Goal: Find specific page/section: Find specific page/section

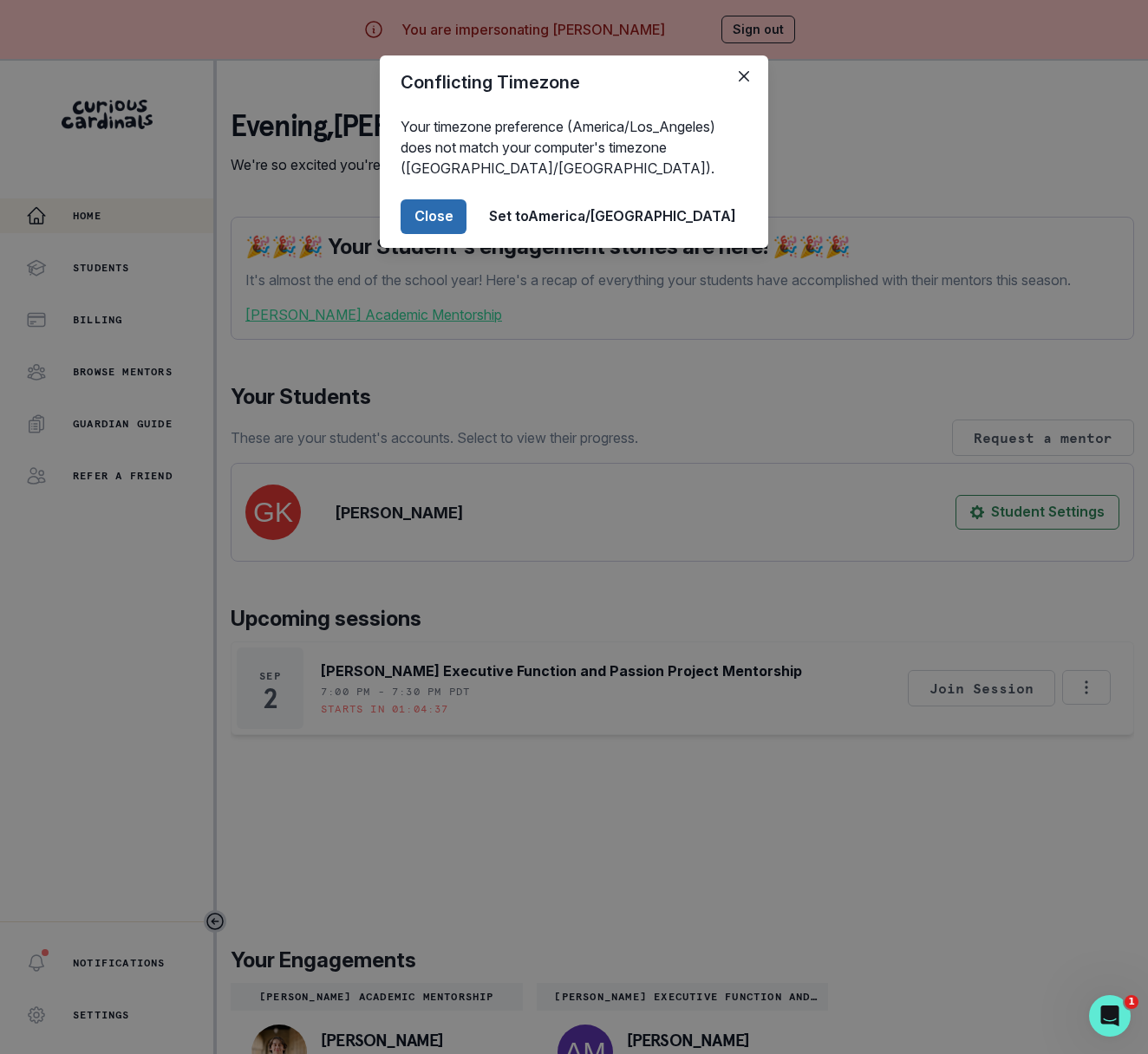
click at [467, 219] on button "Close" at bounding box center [433, 216] width 66 height 34
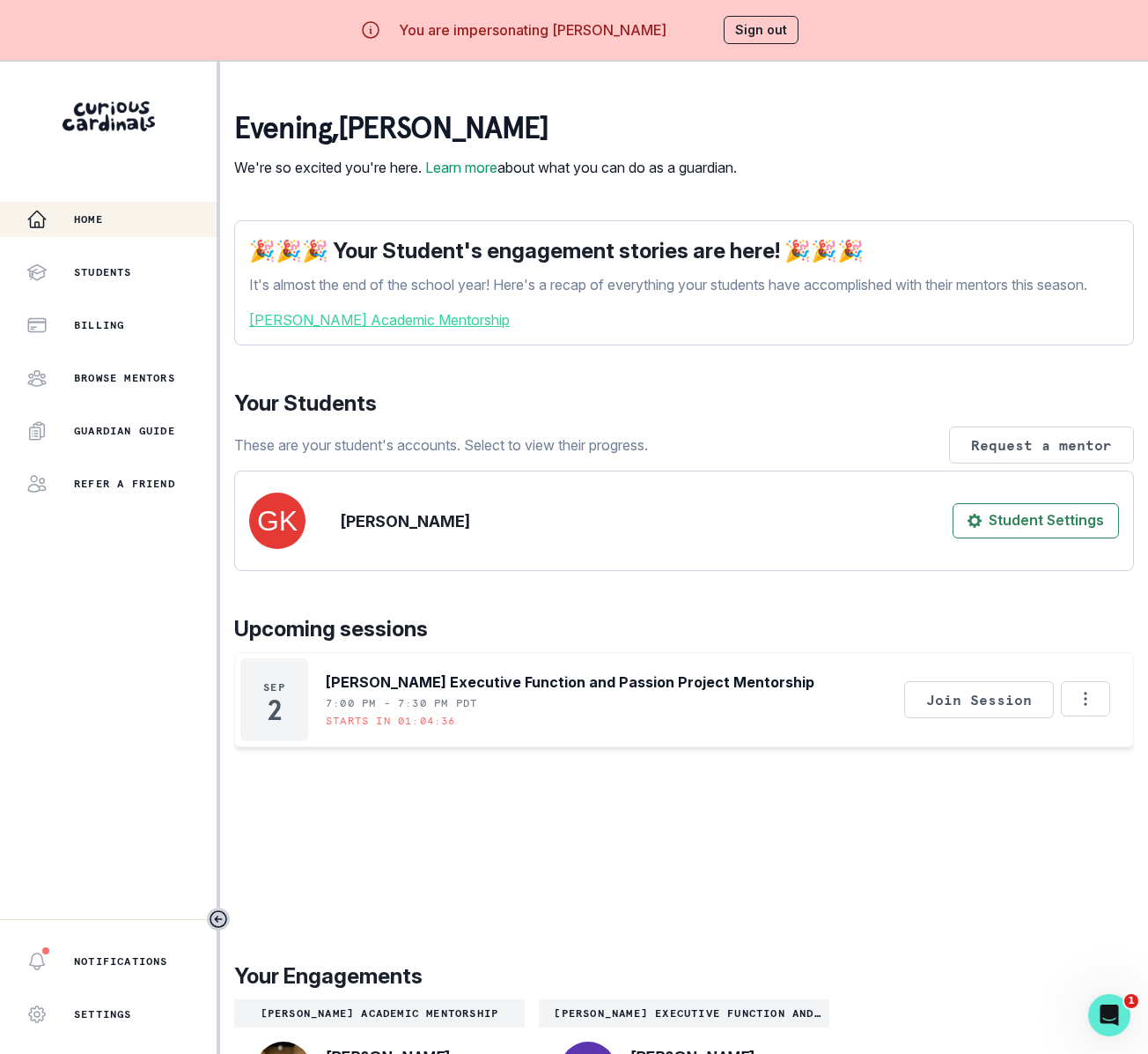
scroll to position [79, 0]
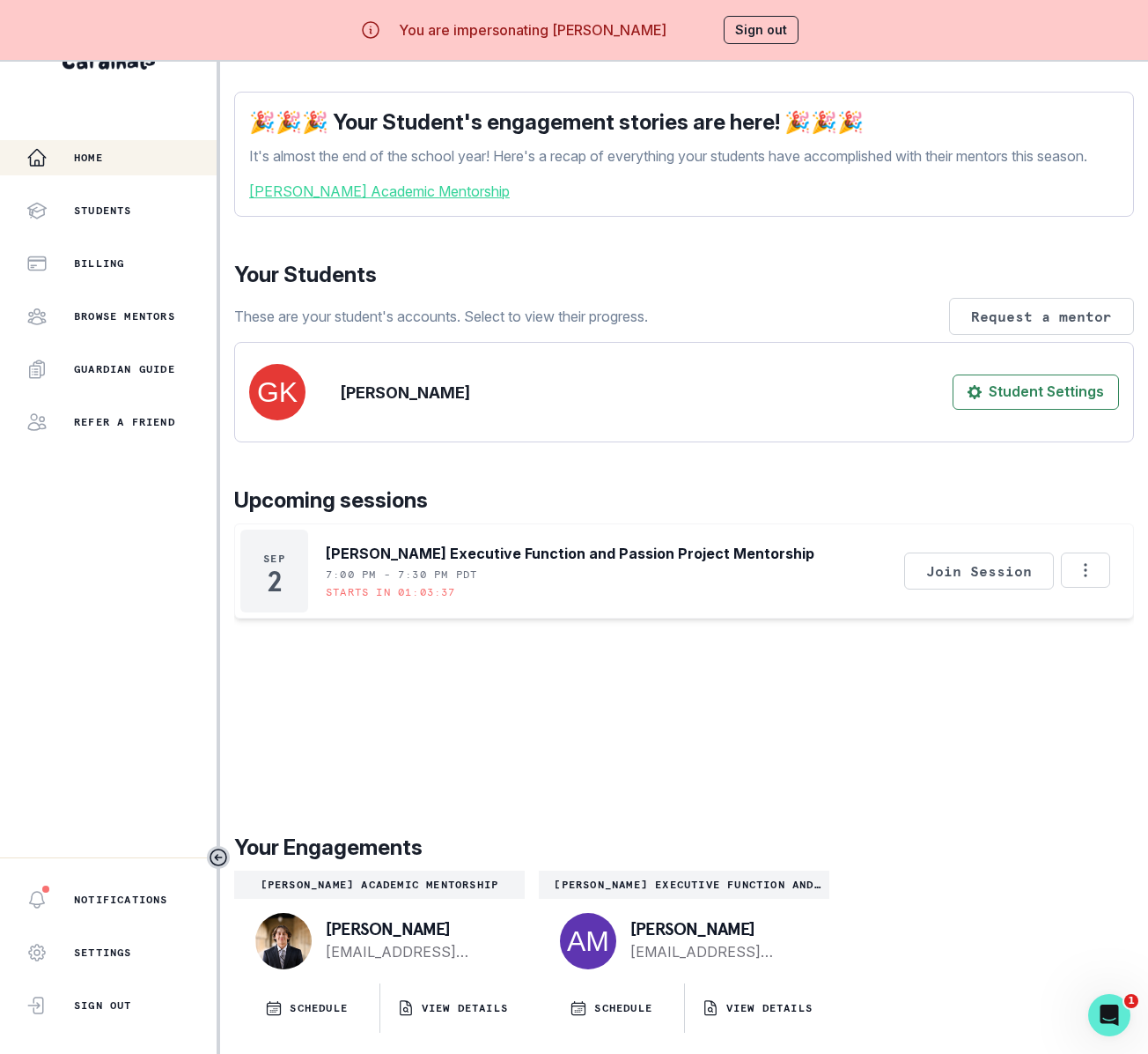
click at [750, 924] on p "[PERSON_NAME]" at bounding box center [716, 928] width 171 height 18
drag, startPoint x: 750, startPoint y: 924, endPoint x: 618, endPoint y: 926, distance: 132.0
click at [618, 926] on div "[PERSON_NAME] [EMAIL_ADDRESS][DOMAIN_NAME]" at bounding box center [684, 941] width 291 height 84
click at [802, 928] on div "[PERSON_NAME] [EMAIL_ADDRESS][DOMAIN_NAME]" at bounding box center [684, 941] width 291 height 84
drag, startPoint x: 754, startPoint y: 926, endPoint x: 632, endPoint y: 928, distance: 122.0
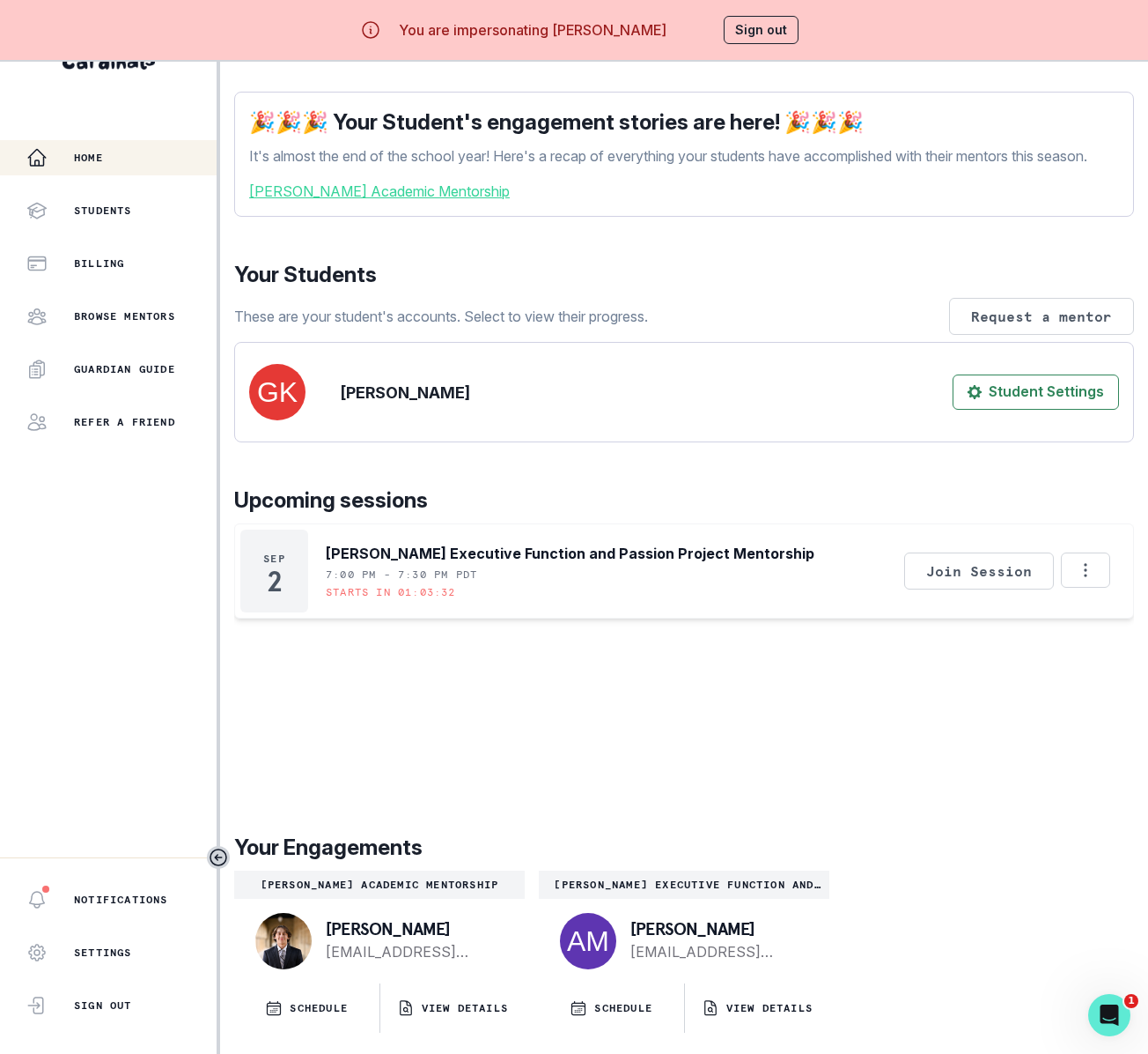
click at [632, 928] on p "[PERSON_NAME]" at bounding box center [716, 928] width 171 height 18
copy p "[PERSON_NAME]"
click at [778, 1006] on p "VIEW DETAILS" at bounding box center [769, 1008] width 86 height 14
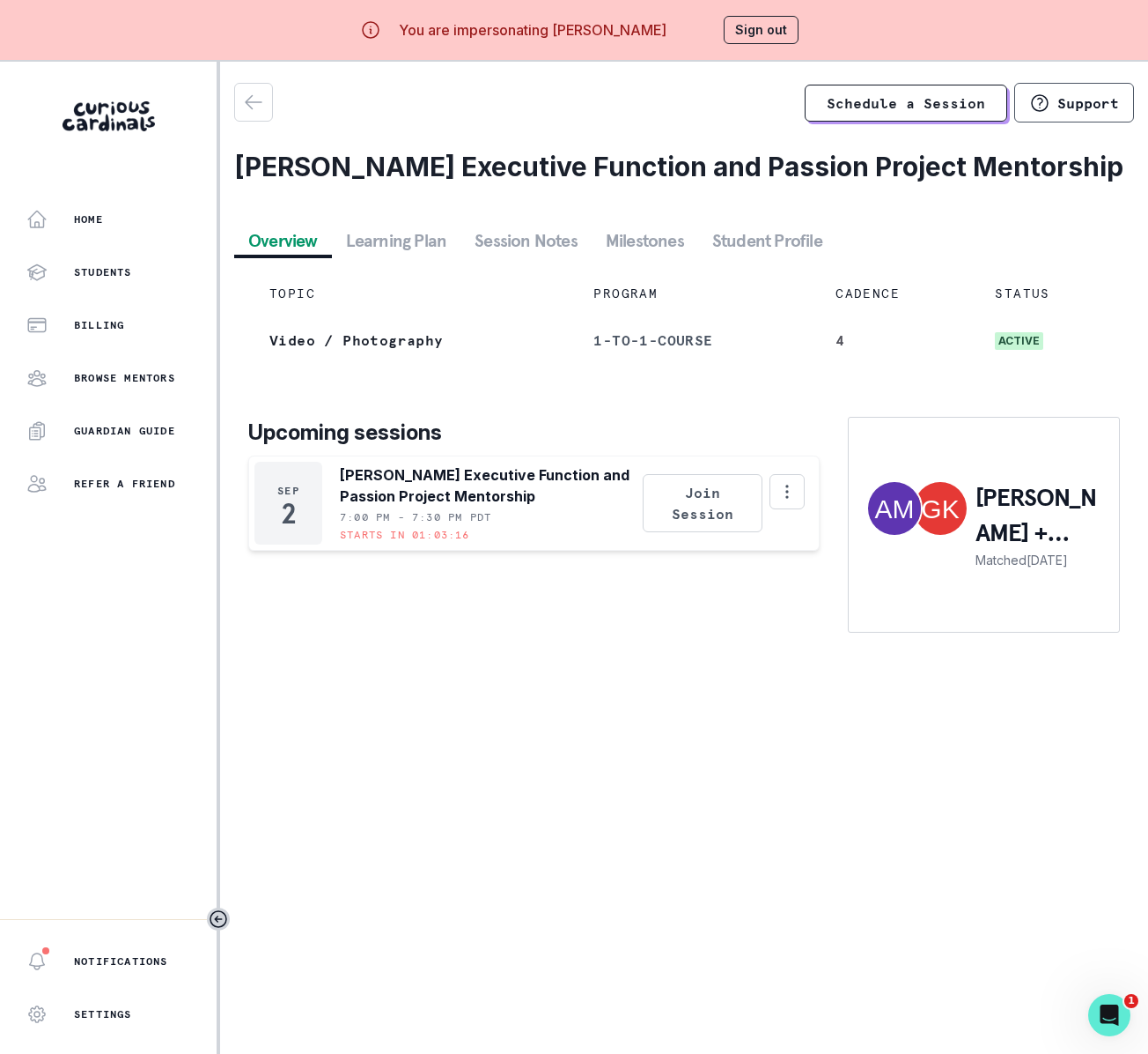
click at [536, 242] on button "Session Notes" at bounding box center [526, 240] width 131 height 31
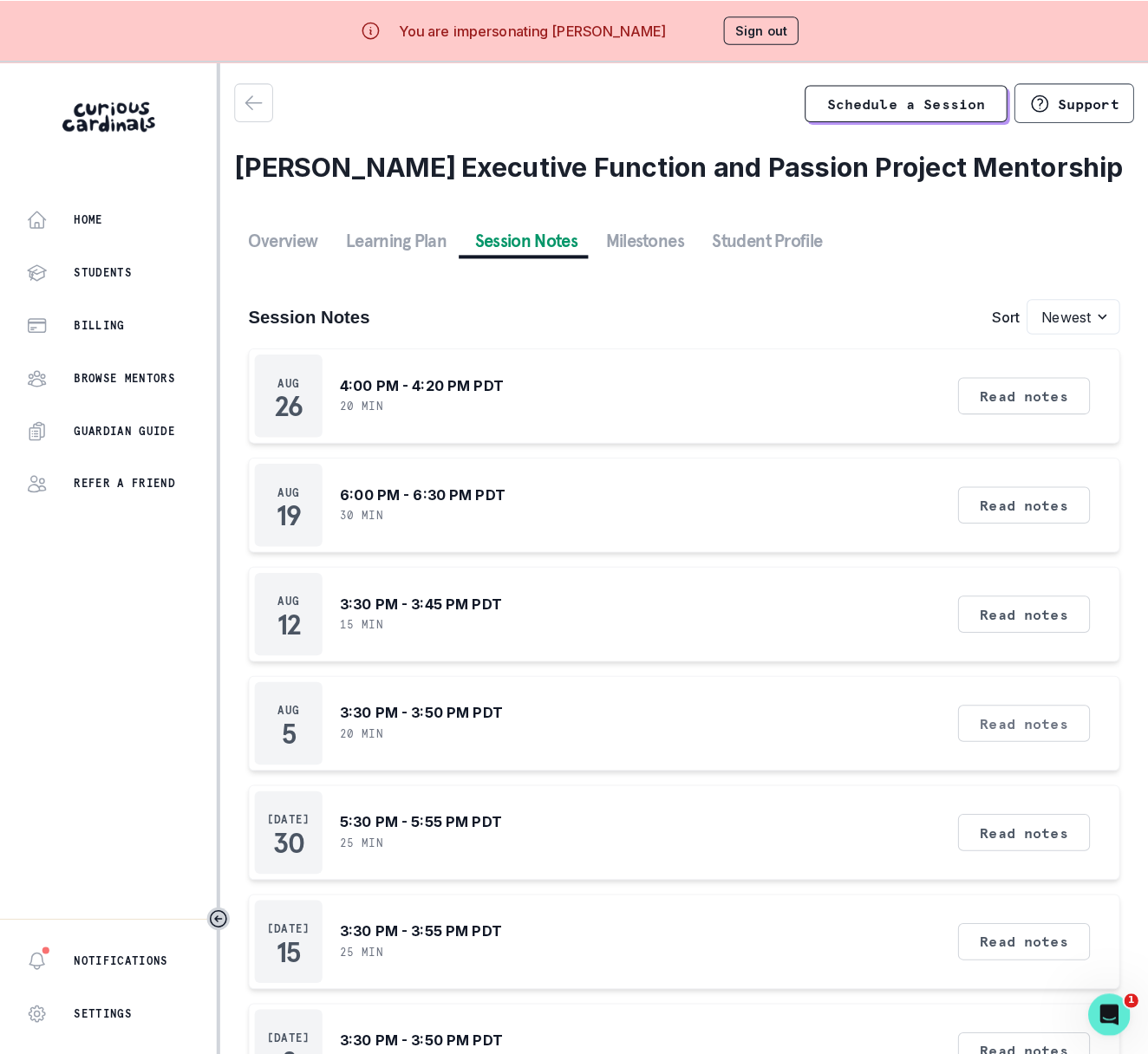
scroll to position [150, 0]
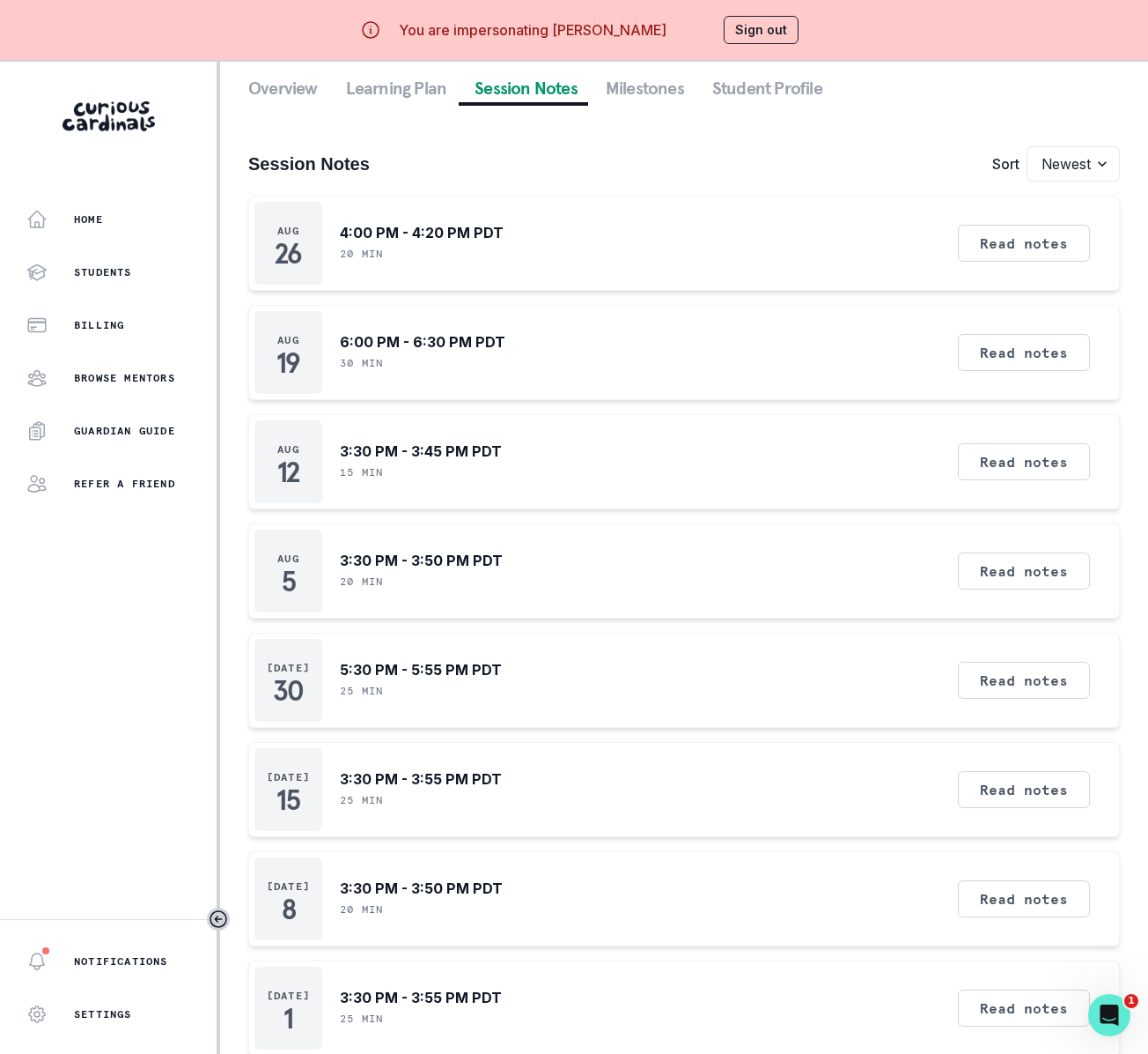
click at [761, 26] on button "Sign out" at bounding box center [761, 30] width 74 height 28
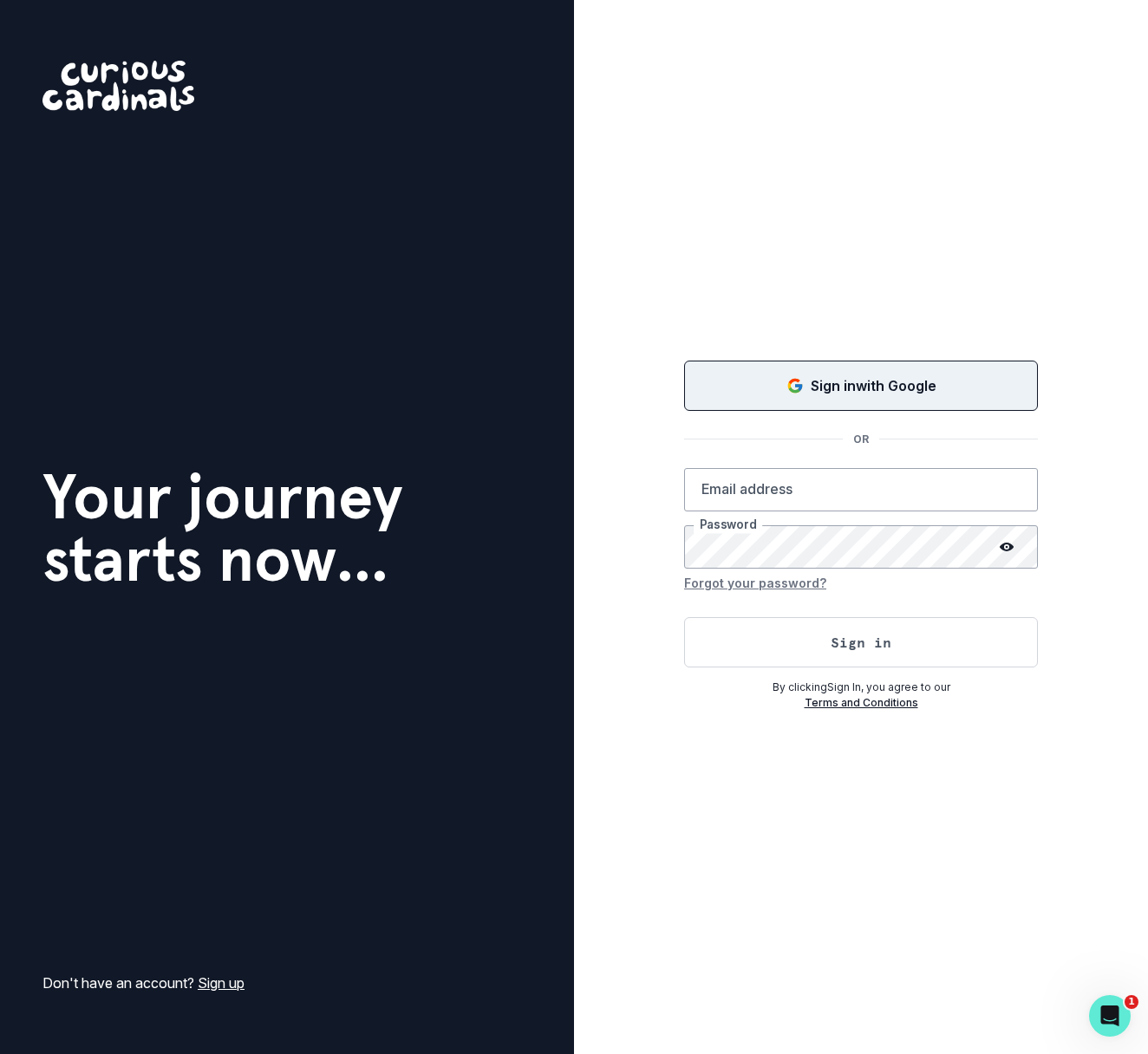
click at [917, 386] on p "Sign in with Google" at bounding box center [873, 386] width 125 height 21
